Goal: Information Seeking & Learning: Understand process/instructions

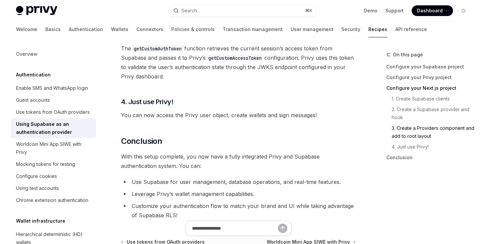
scroll to position [1699, 0]
click at [219, 157] on span "With this setup complete, you now have a fully integrated Privy and Supabase au…" at bounding box center [238, 160] width 235 height 19
click at [215, 157] on span "With this setup complete, you now have a fully integrated Privy and Supabase au…" at bounding box center [238, 160] width 235 height 19
click at [209, 157] on span "With this setup complete, you now have a fully integrated Privy and Supabase au…" at bounding box center [238, 160] width 235 height 19
click at [225, 157] on span "With this setup complete, you now have a fully integrated Privy and Supabase au…" at bounding box center [238, 160] width 235 height 19
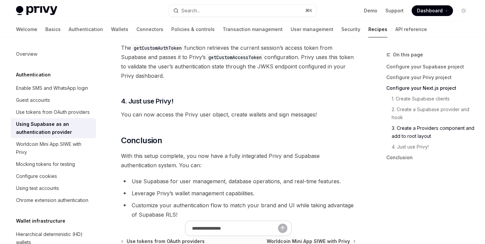
click at [222, 157] on span "With this setup complete, you now have a fully integrated Privy and Supabase au…" at bounding box center [238, 160] width 235 height 19
click at [230, 157] on span "With this setup complete, you now have a fully integrated Privy and Supabase au…" at bounding box center [238, 160] width 235 height 19
click at [221, 157] on span "With this setup complete, you now have a fully integrated Privy and Supabase au…" at bounding box center [238, 160] width 235 height 19
click at [232, 157] on span "With this setup complete, you now have a fully integrated Privy and Supabase au…" at bounding box center [238, 160] width 235 height 19
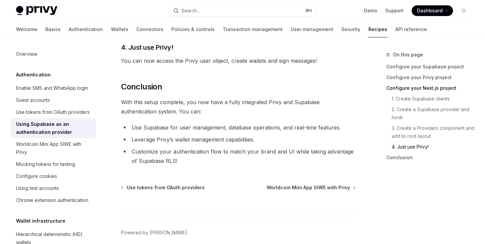
scroll to position [1755, 0]
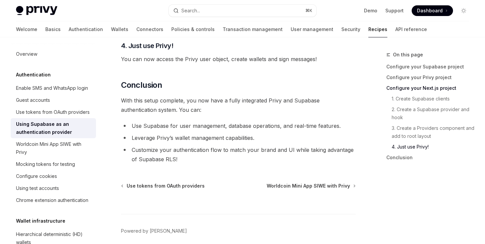
click at [319, 153] on li "Customize your authentication flow to match your brand and UI while taking adva…" at bounding box center [238, 154] width 235 height 19
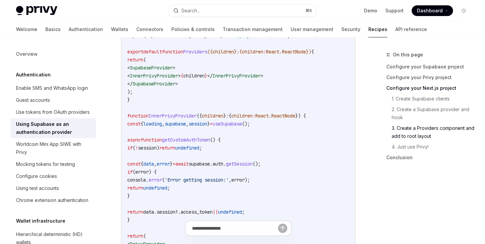
scroll to position [1357, 0]
click at [327, 105] on code "'use client' ; import { PrivyProvider } from '@privy-io/react-auth' ; import { …" at bounding box center [238, 189] width 222 height 360
click at [322, 129] on code "'use client' ; import { PrivyProvider } from '@privy-io/react-auth' ; import { …" at bounding box center [238, 189] width 222 height 360
click at [330, 103] on code "'use client' ; import { PrivyProvider } from '@privy-io/react-auth' ; import { …" at bounding box center [238, 189] width 222 height 360
click at [330, 119] on code "'use client' ; import { PrivyProvider } from '@privy-io/react-auth' ; import { …" at bounding box center [238, 189] width 222 height 360
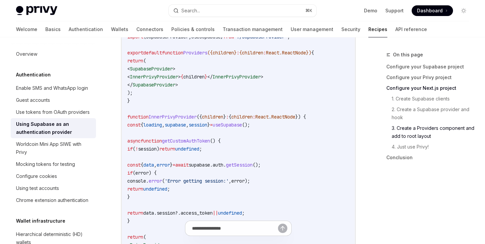
click at [333, 99] on code "'use client' ; import { PrivyProvider } from '@privy-io/react-auth' ; import { …" at bounding box center [238, 189] width 222 height 360
click at [328, 118] on code "'use client' ; import { PrivyProvider } from '@privy-io/react-auth' ; import { …" at bounding box center [238, 189] width 222 height 360
click at [328, 98] on code "'use client' ; import { PrivyProvider } from '@privy-io/react-auth' ; import { …" at bounding box center [238, 189] width 222 height 360
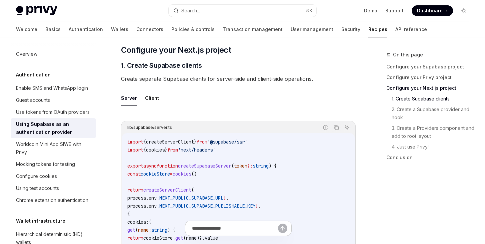
scroll to position [234, 0]
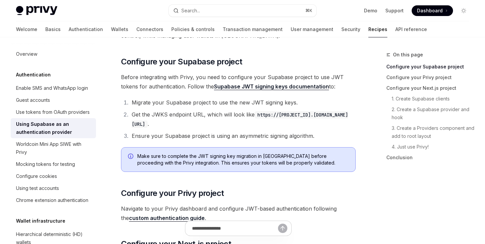
scroll to position [0, 0]
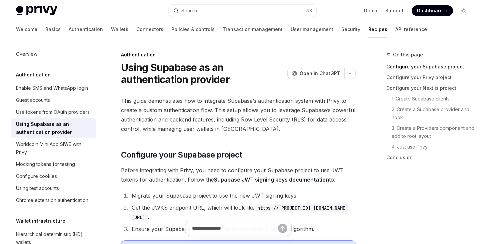
click at [374, 111] on div "On this page Configure your Supabase project Configure your Privy project Confi…" at bounding box center [423, 109] width 101 height 117
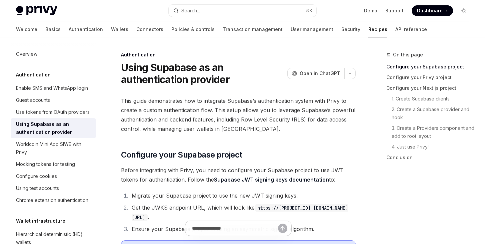
click at [374, 116] on div "On this page Configure your Supabase project Configure your Privy project Confi…" at bounding box center [423, 109] width 101 height 117
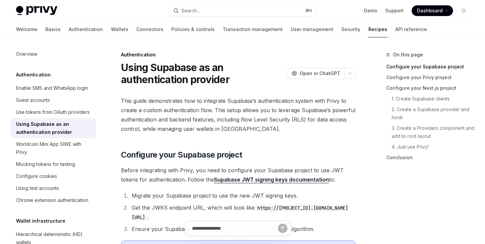
click at [373, 124] on div "On this page Configure your Supabase project Configure your Privy project Confi…" at bounding box center [423, 109] width 101 height 117
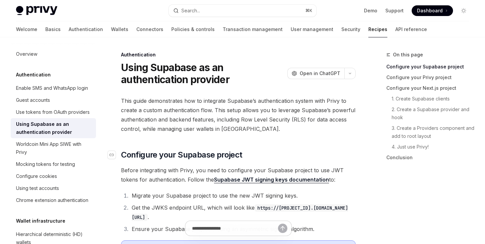
click at [336, 153] on h2 "​ Configure your Supabase project" at bounding box center [238, 154] width 235 height 11
click at [330, 153] on h2 "​ Configure your Supabase project" at bounding box center [238, 154] width 235 height 11
click at [344, 155] on h2 "​ Configure your Supabase project" at bounding box center [238, 154] width 235 height 11
click at [339, 155] on h2 "​ Configure your Supabase project" at bounding box center [238, 154] width 235 height 11
click at [350, 159] on h2 "​ Configure your Supabase project" at bounding box center [238, 154] width 235 height 11
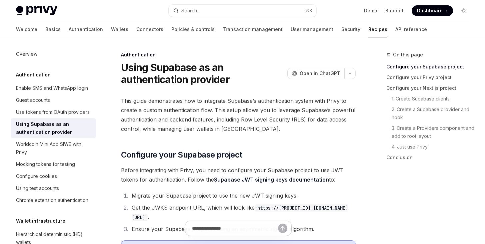
click at [348, 172] on span "Before integrating with Privy, you need to configure your Supabase project to u…" at bounding box center [238, 174] width 235 height 19
click at [346, 154] on h2 "​ Configure your Supabase project" at bounding box center [238, 154] width 235 height 11
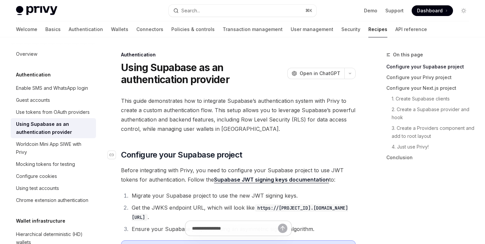
click at [347, 152] on h2 "​ Configure your Supabase project" at bounding box center [238, 154] width 235 height 11
click at [352, 159] on h2 "​ Configure your Supabase project" at bounding box center [238, 154] width 235 height 11
click at [352, 157] on h2 "​ Configure your Supabase project" at bounding box center [238, 154] width 235 height 11
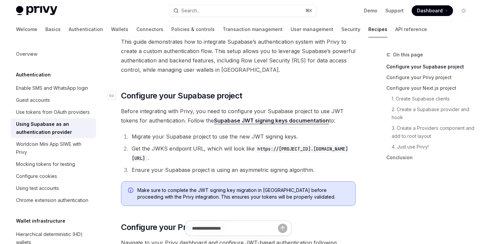
scroll to position [59, 0]
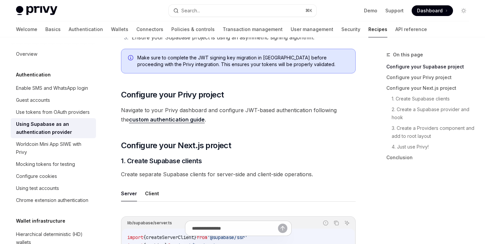
scroll to position [194, 0]
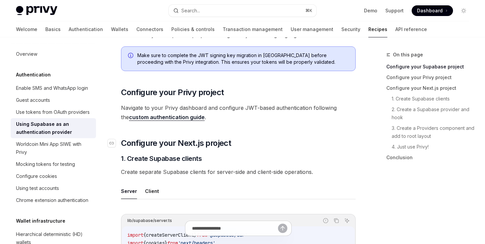
click at [258, 141] on h2 "​ Configure your Next.js project" at bounding box center [238, 143] width 235 height 11
click at [252, 141] on h2 "​ Configure your Next.js project" at bounding box center [238, 143] width 235 height 11
click at [263, 144] on h2 "​ Configure your Next.js project" at bounding box center [238, 143] width 235 height 11
click at [261, 144] on h2 "​ Configure your Next.js project" at bounding box center [238, 143] width 235 height 11
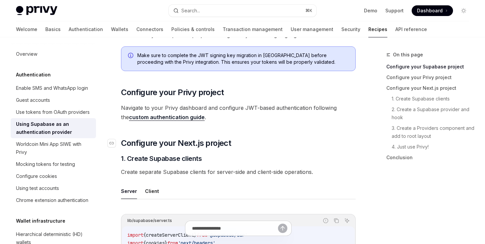
click at [257, 144] on h2 "​ Configure your Next.js project" at bounding box center [238, 143] width 235 height 11
click at [265, 144] on h2 "​ Configure your Next.js project" at bounding box center [238, 143] width 235 height 11
click at [263, 144] on h2 "​ Configure your Next.js project" at bounding box center [238, 143] width 235 height 11
click at [270, 148] on h2 "​ Configure your Next.js project" at bounding box center [238, 143] width 235 height 11
click at [266, 148] on h2 "​ Configure your Next.js project" at bounding box center [238, 143] width 235 height 11
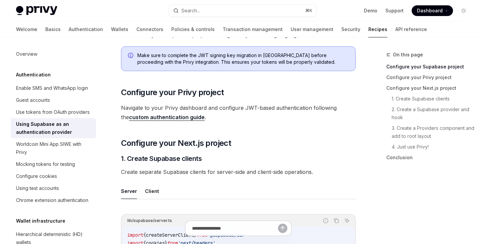
click at [181, 115] on link "custom authentication guide" at bounding box center [167, 117] width 76 height 7
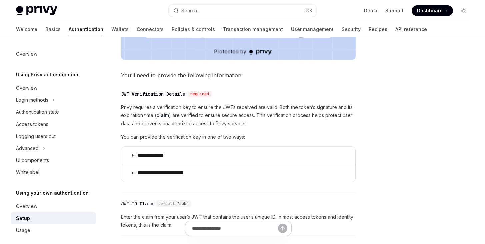
scroll to position [300, 0]
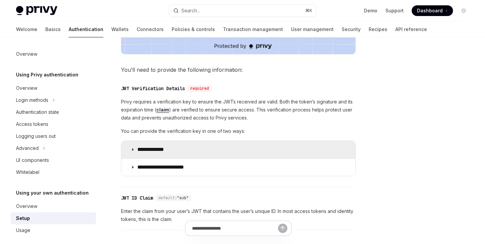
click at [231, 150] on summary "**********" at bounding box center [238, 149] width 234 height 17
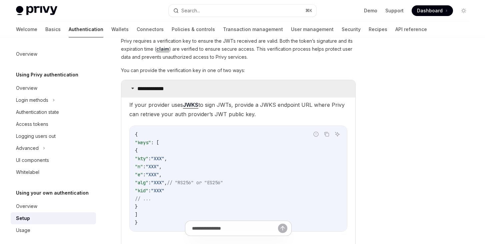
scroll to position [363, 0]
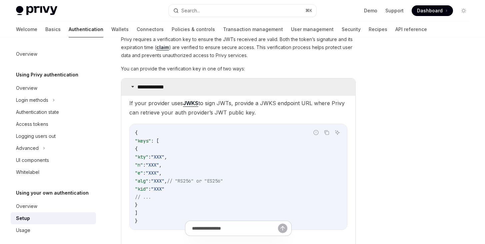
click at [225, 86] on summary "**********" at bounding box center [238, 86] width 234 height 17
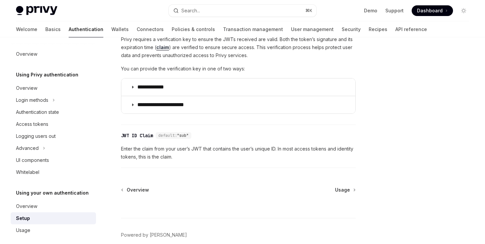
click at [253, 72] on span "You can provide the verification key in one of two ways:" at bounding box center [238, 69] width 235 height 8
click at [263, 72] on span "You can provide the verification key in one of two ways:" at bounding box center [238, 69] width 235 height 8
click at [259, 72] on span "You can provide the verification key in one of two ways:" at bounding box center [238, 69] width 235 height 8
click at [271, 73] on div "**********" at bounding box center [238, 74] width 235 height 78
click at [268, 73] on div "**********" at bounding box center [238, 74] width 235 height 78
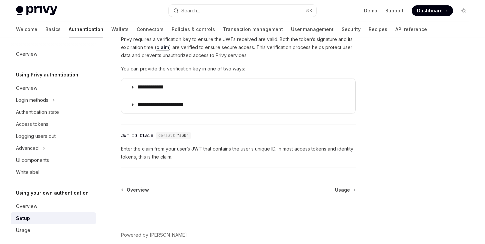
click at [280, 74] on div "**********" at bounding box center [238, 74] width 235 height 78
click at [277, 74] on div "**********" at bounding box center [238, 74] width 235 height 78
click at [335, 38] on span "Privy requires a verification key to ensure the JWTs received are valid. Both t…" at bounding box center [238, 47] width 235 height 24
click at [315, 42] on span "Privy requires a verification key to ensure the JWTs received are valid. Both t…" at bounding box center [238, 47] width 235 height 24
click at [329, 42] on span "Privy requires a verification key to ensure the JWTs received are valid. Both t…" at bounding box center [238, 47] width 235 height 24
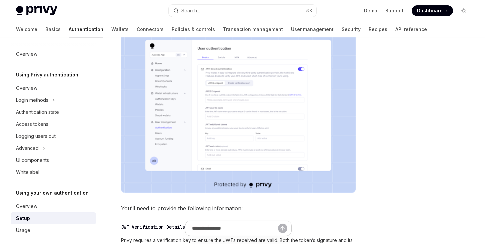
scroll to position [150, 0]
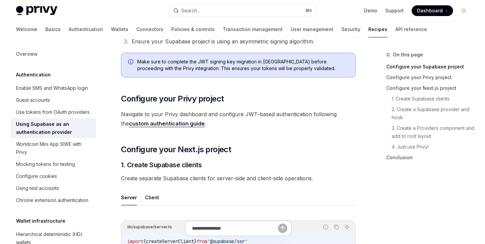
scroll to position [194, 0]
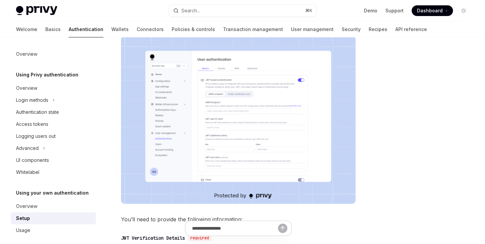
scroll to position [150, 0]
click at [280, 81] on img at bounding box center [238, 120] width 235 height 168
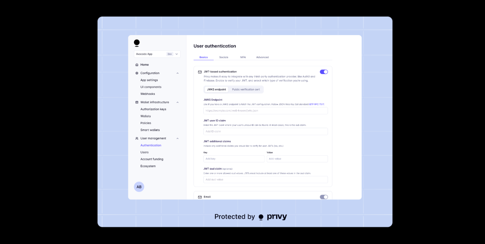
type textarea "*"
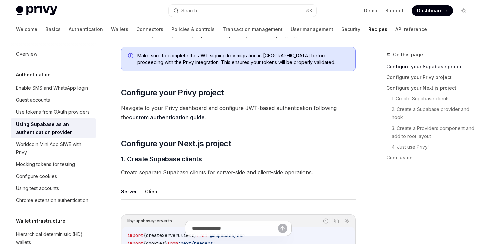
scroll to position [194, 0]
